Goal: Communication & Community: Answer question/provide support

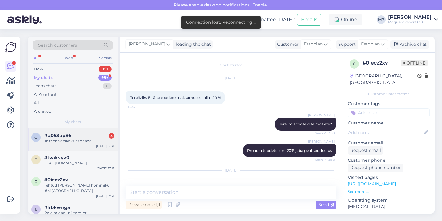
scroll to position [116, 0]
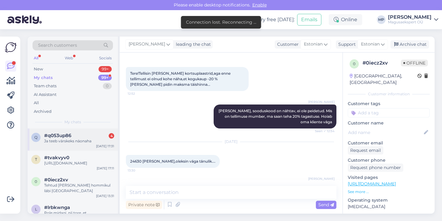
click at [80, 140] on div "Ja teeb värskeks näonaha" at bounding box center [79, 141] width 70 height 6
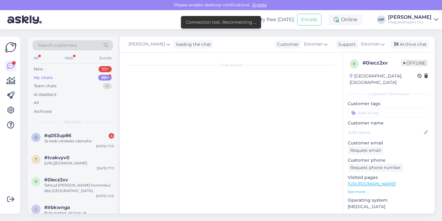
scroll to position [0, 0]
click at [37, 56] on div "All" at bounding box center [36, 58] width 7 height 8
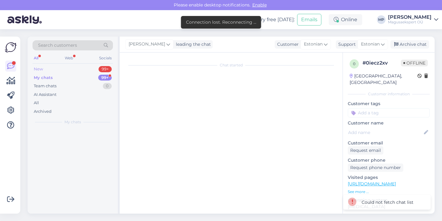
click at [38, 68] on div "New" at bounding box center [38, 69] width 9 height 6
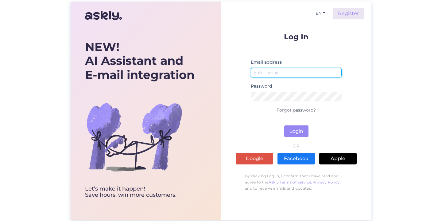
type input "[EMAIL_ADDRESS][DOMAIN_NAME]"
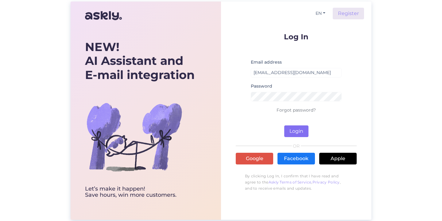
click at [292, 129] on button "Login" at bounding box center [296, 131] width 24 height 12
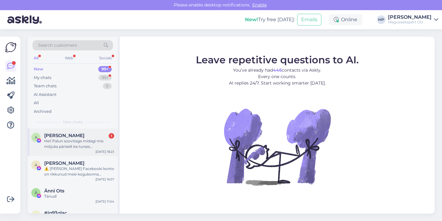
click at [54, 133] on span "[PERSON_NAME]" at bounding box center [64, 136] width 40 height 6
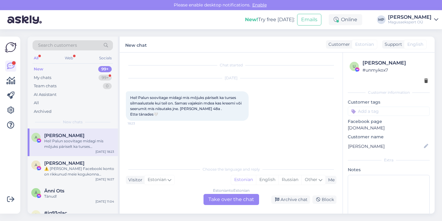
click at [36, 58] on div "All" at bounding box center [36, 58] width 7 height 8
click at [221, 199] on div "Estonian to Estonian Take over the chat" at bounding box center [231, 199] width 56 height 11
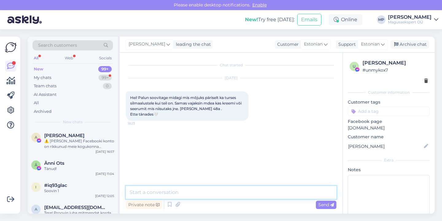
click at [164, 189] on textarea at bounding box center [231, 192] width 211 height 13
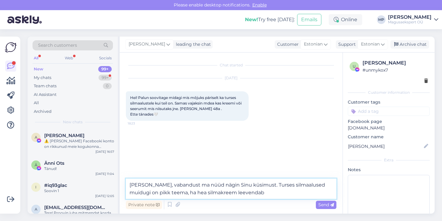
click at [169, 191] on textarea "[PERSON_NAME], vabandust ma nüüd nägin Sinu küsimust. Turses silmaalused muidug…" at bounding box center [231, 188] width 211 height 20
click at [247, 192] on textarea "[PERSON_NAME], vabandust ma nüüd nägin Sinu küsimust. Turses silmaalused muidug…" at bounding box center [231, 188] width 211 height 20
drag, startPoint x: 311, startPoint y: 194, endPoint x: 128, endPoint y: 192, distance: 183.8
click at [128, 192] on textarea "[PERSON_NAME], vabandust ma nüüd nägin Sinu küsimust. Turses silmaalused muidug…" at bounding box center [231, 188] width 211 height 20
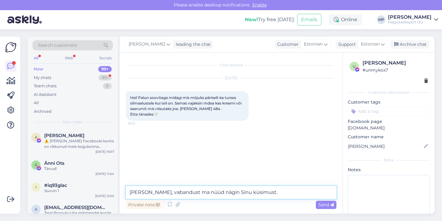
paste textarea "Kui silmade all on [PERSON_NAME], siis ainult silmakreemist ei pruugi piisata –…"
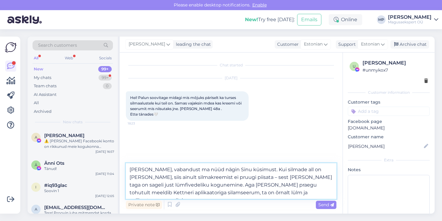
paste textarea "Kettneri aplikaatoriga silmaseerum on väga [PERSON_NAME] tursete puhul – see me…"
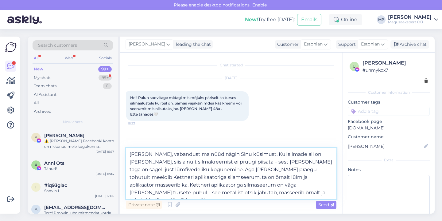
click at [176, 192] on textarea "[PERSON_NAME], vabandust ma nüüd nägin Sinu küsimust. Kui silmade all on [PERSO…" at bounding box center [231, 173] width 211 height 51
click at [171, 192] on textarea "[PERSON_NAME], vabandust ma nüüd nägin Sinu küsimust. Kui silmade all on [PERSO…" at bounding box center [231, 173] width 211 height 51
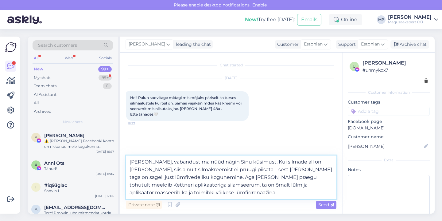
click at [194, 176] on textarea "[PERSON_NAME], vabandust ma nüüd nägin Sinu küsimust. Kui silmade all on [PERSO…" at bounding box center [231, 176] width 211 height 43
click at [195, 184] on textarea "[PERSON_NAME], vabandust ma nüüd nägin Sinu küsimust. Kui silmade all on [PERSO…" at bounding box center [231, 176] width 211 height 43
click at [177, 192] on textarea "[PERSON_NAME], vabandust ma nüüd nägin Sinu küsimust. Kui silmade all on [PERSO…" at bounding box center [231, 176] width 211 height 43
type textarea "[PERSON_NAME], vabandust ma nüüd nägin Sinu küsimust. Kui silmade all on [PERSO…"
click at [321, 204] on span "Send" at bounding box center [326, 205] width 16 height 6
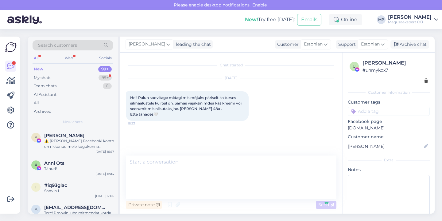
scroll to position [14, 0]
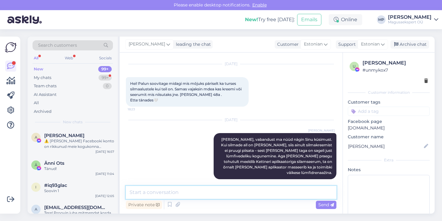
click at [183, 194] on textarea at bounding box center [231, 192] width 211 height 13
paste textarea "[URL][DOMAIN_NAME]"
type textarea "[URL][DOMAIN_NAME]"
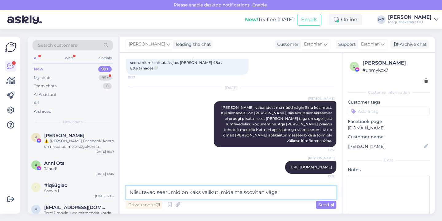
paste textarea "[URL][DOMAIN_NAME]"
type textarea "Niisutavad seerumid on kaks valikut, mida ma soovitan väga: [URL][DOMAIN_NAME]"
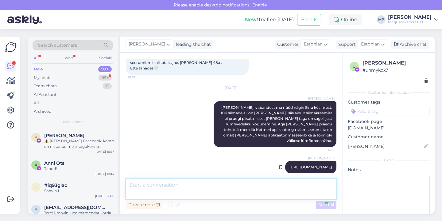
scroll to position [78, 0]
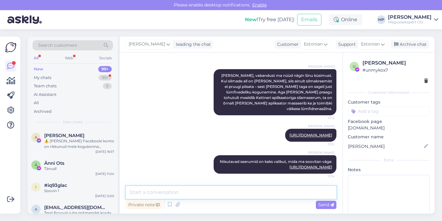
click at [145, 193] on textarea at bounding box center [231, 192] width 211 height 13
paste textarea "[URL][DOMAIN_NAME][PERSON_NAME]"
type textarea "[URL][DOMAIN_NAME][PERSON_NAME]"
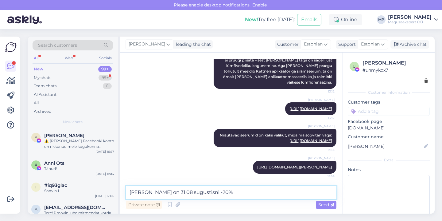
click at [196, 191] on textarea "[PERSON_NAME] on 31.08 sugustisni -20%" at bounding box center [231, 192] width 211 height 13
click at [148, 192] on textarea "[PERSON_NAME] on 31.08 -20%" at bounding box center [231, 192] width 211 height 13
click at [190, 191] on textarea "Kettneri tooted kõik on 31.08 -20%" at bounding box center [231, 192] width 211 height 13
click at [238, 191] on textarea "Kettneri tooted kõik on kuni 31.08 -20%" at bounding box center [231, 192] width 211 height 13
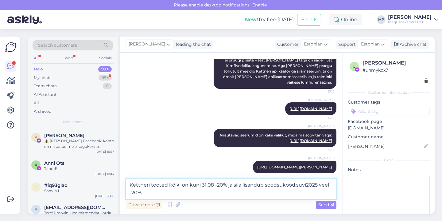
type textarea "Kettneri tooted kõik on kuni 31.08 -20% ja siia lisandub soodsukood:suvi2025 ve…"
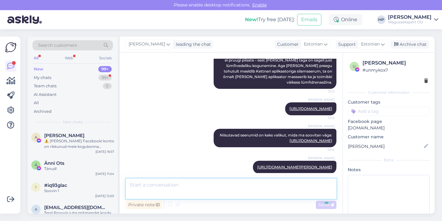
scroll to position [136, 0]
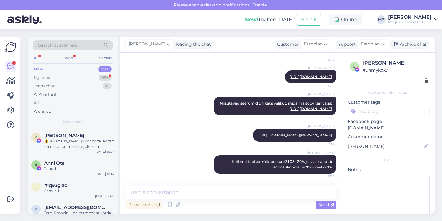
click at [39, 58] on div "All" at bounding box center [36, 58] width 7 height 8
click at [40, 58] on div "All Web Socials" at bounding box center [73, 59] width 80 height 10
click at [37, 57] on div "All" at bounding box center [36, 58] width 7 height 8
click at [37, 58] on div "All" at bounding box center [36, 58] width 7 height 8
click at [11, 66] on icon at bounding box center [10, 65] width 7 height 7
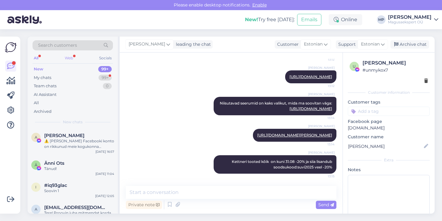
click at [71, 57] on div "Web" at bounding box center [69, 58] width 11 height 8
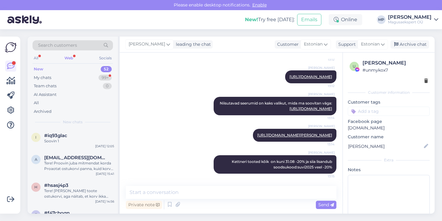
click at [71, 57] on div "Web" at bounding box center [68, 58] width 11 height 8
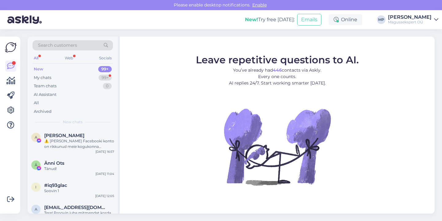
click at [37, 58] on div "All" at bounding box center [36, 58] width 7 height 8
click at [10, 80] on icon at bounding box center [10, 80] width 9 height 7
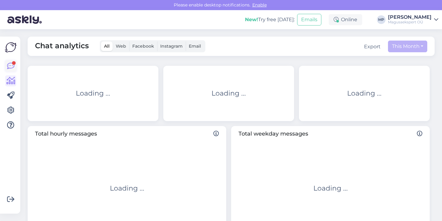
click at [11, 63] on icon at bounding box center [10, 65] width 7 height 7
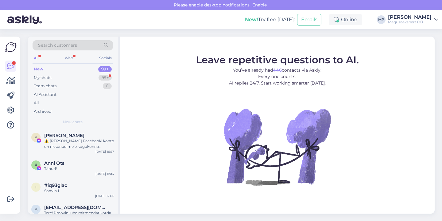
click at [11, 43] on img at bounding box center [11, 47] width 12 height 12
click at [11, 47] on img at bounding box center [11, 47] width 12 height 12
click at [45, 77] on div "My chats" at bounding box center [42, 78] width 17 height 6
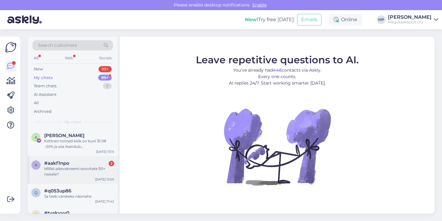
click at [60, 162] on span "#aakf1npo" at bounding box center [56, 163] width 25 height 6
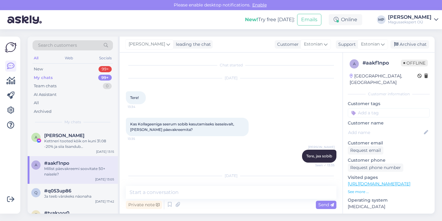
scroll to position [55, 0]
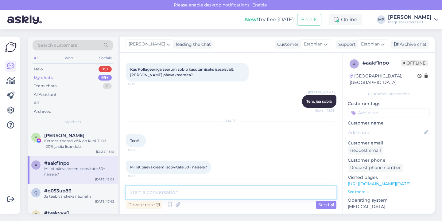
click at [146, 192] on textarea at bounding box center [231, 192] width 211 height 13
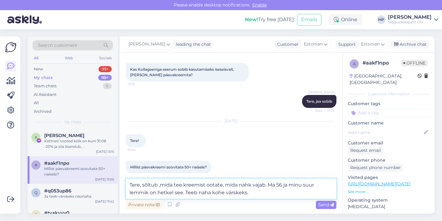
paste textarea "https://www.kortsud.ee/et/a/noorendav-elegantne-naokreem-peptiididega-50ml"
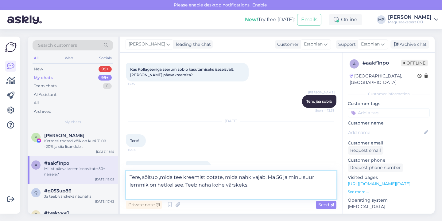
type textarea "Tere, sõltub ,mida tee kreemist ootate, mida nahk vajab. Ma 56 ja minu suur lem…"
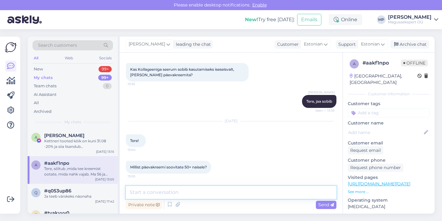
scroll to position [98, 0]
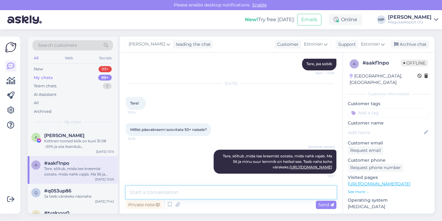
click at [163, 190] on textarea at bounding box center [231, 192] width 211 height 13
paste textarea "https://www.kortsud.ee/et/a/uus-4d-efektiga-pinguldav-paevakreem-c-vitamiin-ast…"
type textarea "Kui nahk vajab pinguldust, siis seda soovitan: https://www.kortsud.ee/et/a/uus-…"
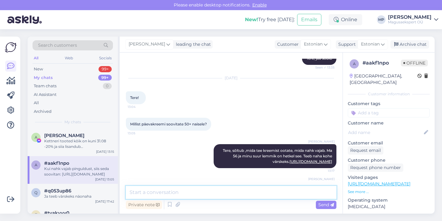
scroll to position [141, 0]
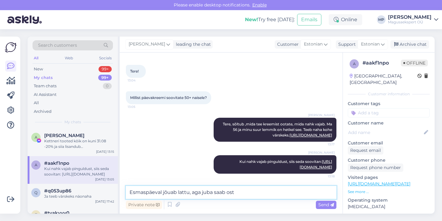
type textarea "Esmaspäeval jõuab lattu, aga juba saab osta"
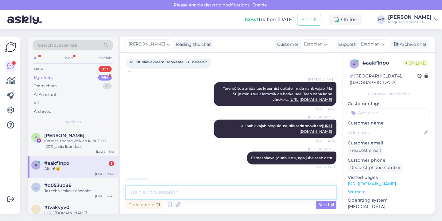
scroll to position [193, 0]
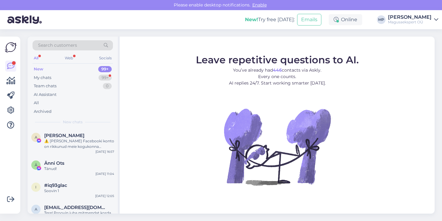
click at [39, 70] on div "New" at bounding box center [39, 69] width 10 height 6
click at [39, 76] on div "My chats" at bounding box center [42, 78] width 17 height 6
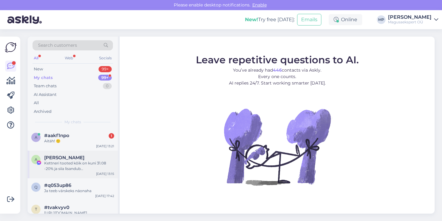
click at [57, 158] on span "[PERSON_NAME]" at bounding box center [64, 158] width 40 height 6
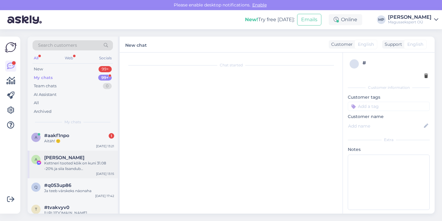
scroll to position [136, 0]
